Goal: Register for event/course

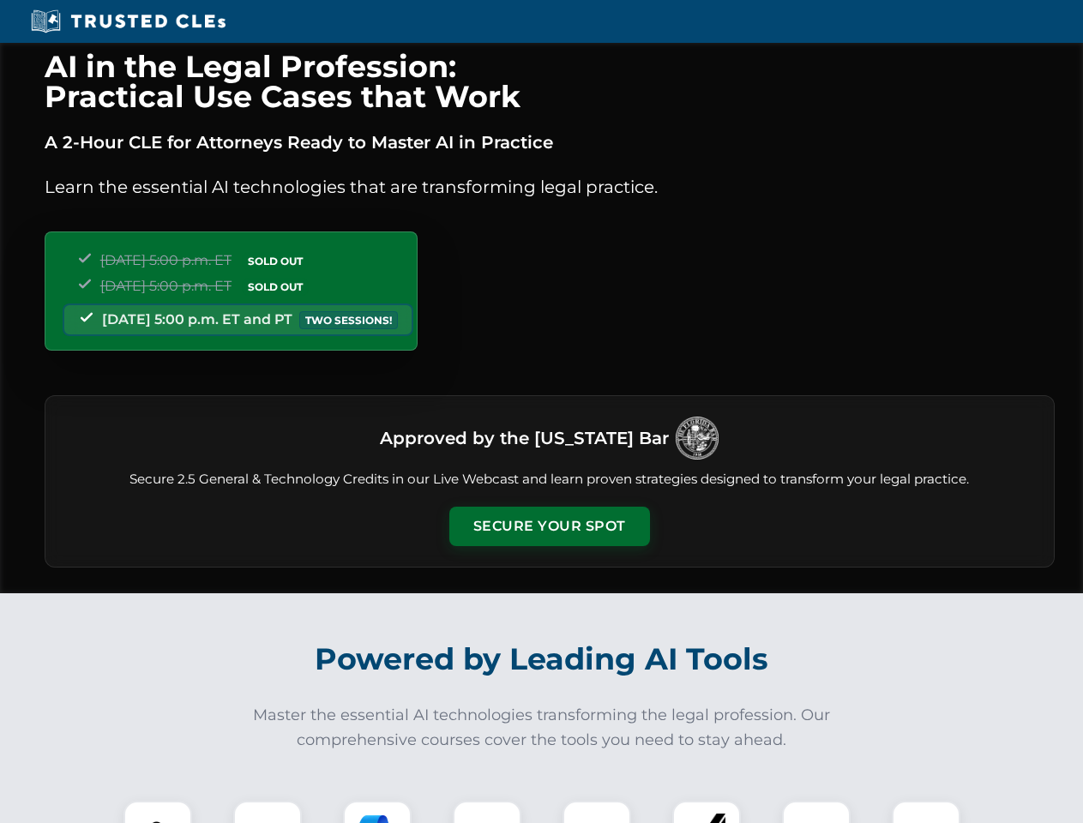
click at [549, 526] on button "Secure Your Spot" at bounding box center [549, 526] width 201 height 39
